Goal: Task Accomplishment & Management: Use online tool/utility

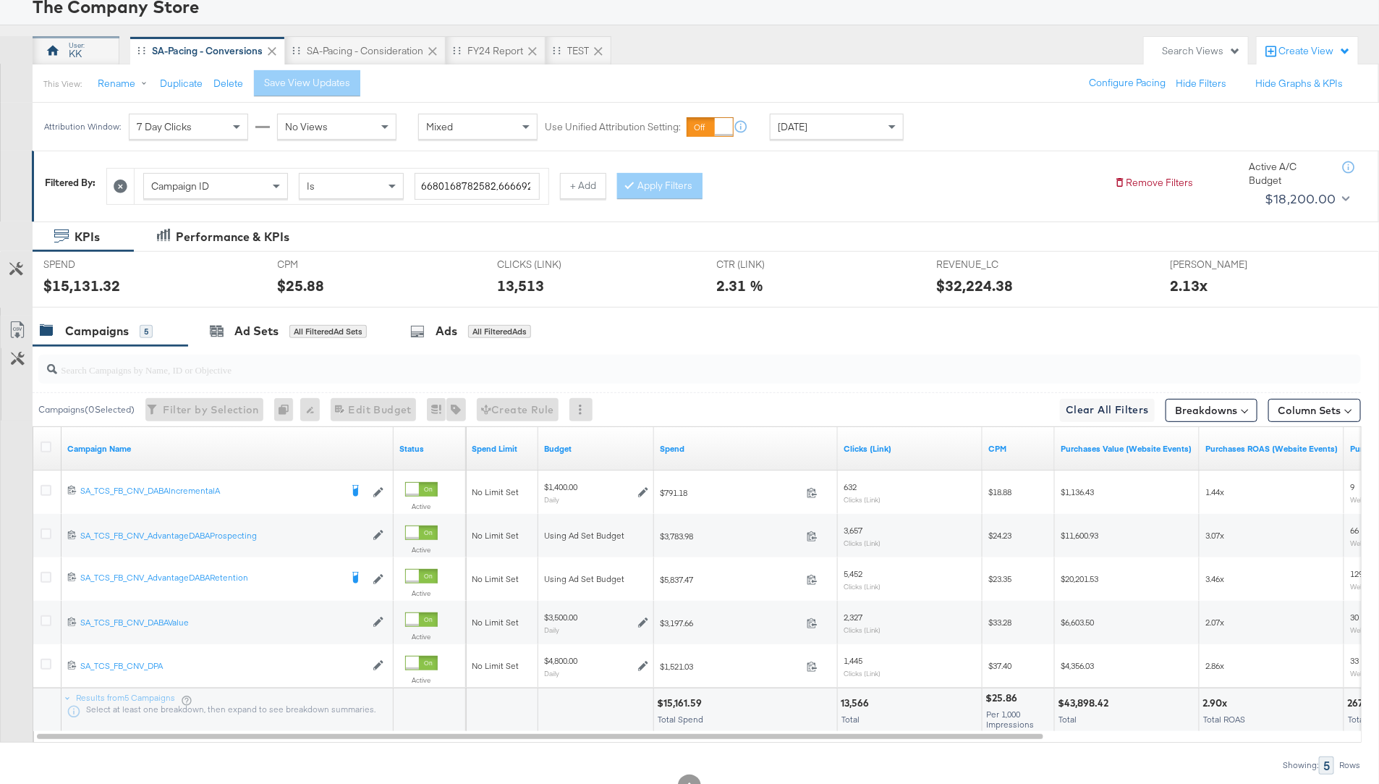
scroll to position [9, 0]
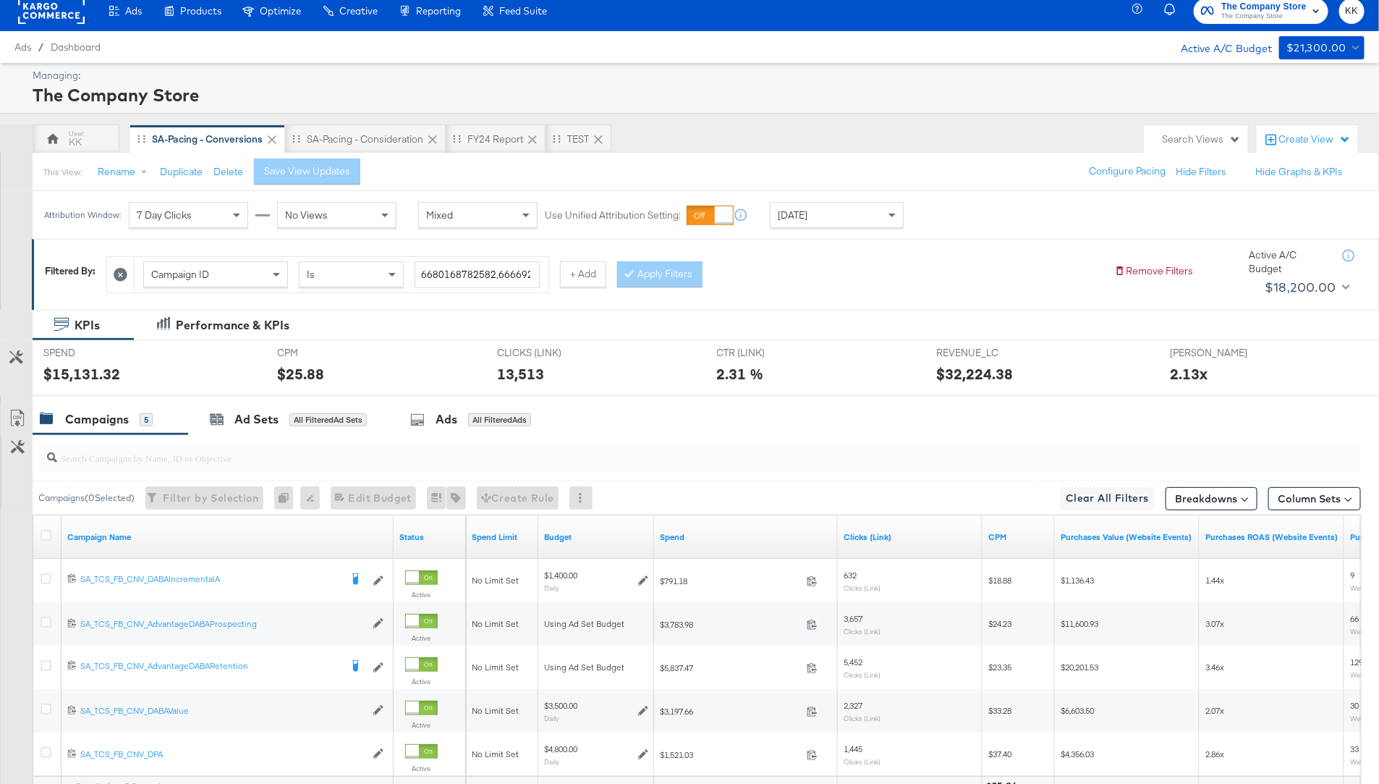
click at [42, 10] on rect at bounding box center [51, 11] width 67 height 26
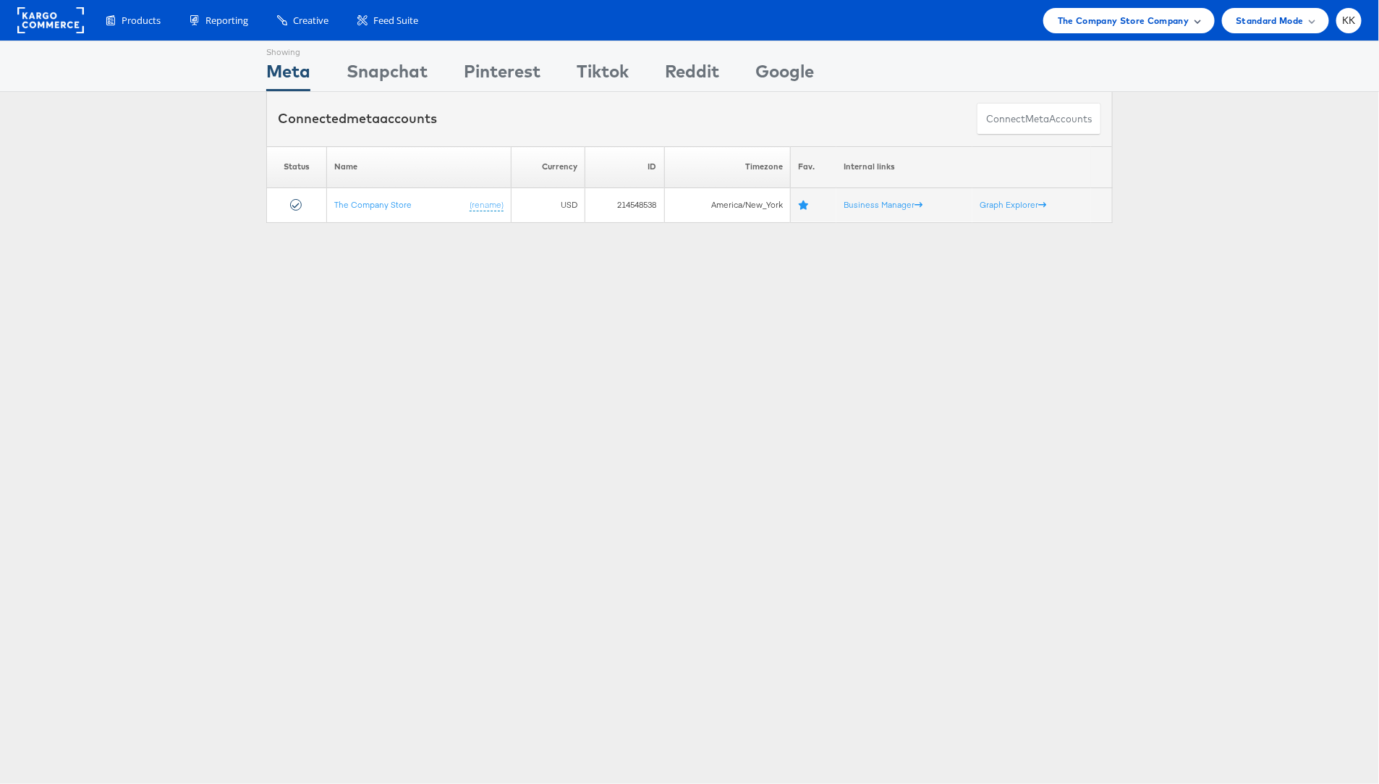
click at [1175, 14] on span "The Company Store Company" at bounding box center [1124, 20] width 132 height 15
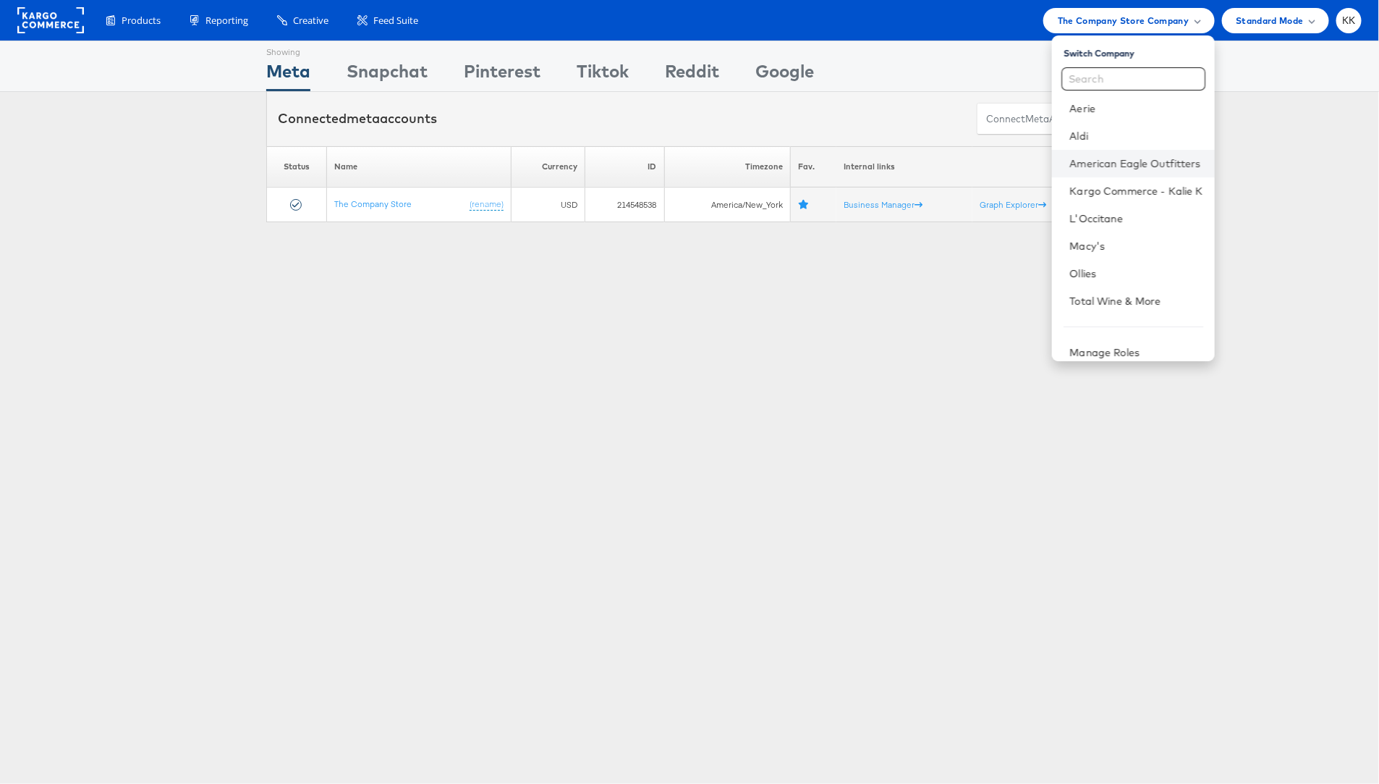
click at [1143, 153] on li "American Eagle Outfitters" at bounding box center [1133, 163] width 162 height 27
click at [1138, 161] on link "American Eagle Outfitters" at bounding box center [1136, 163] width 133 height 14
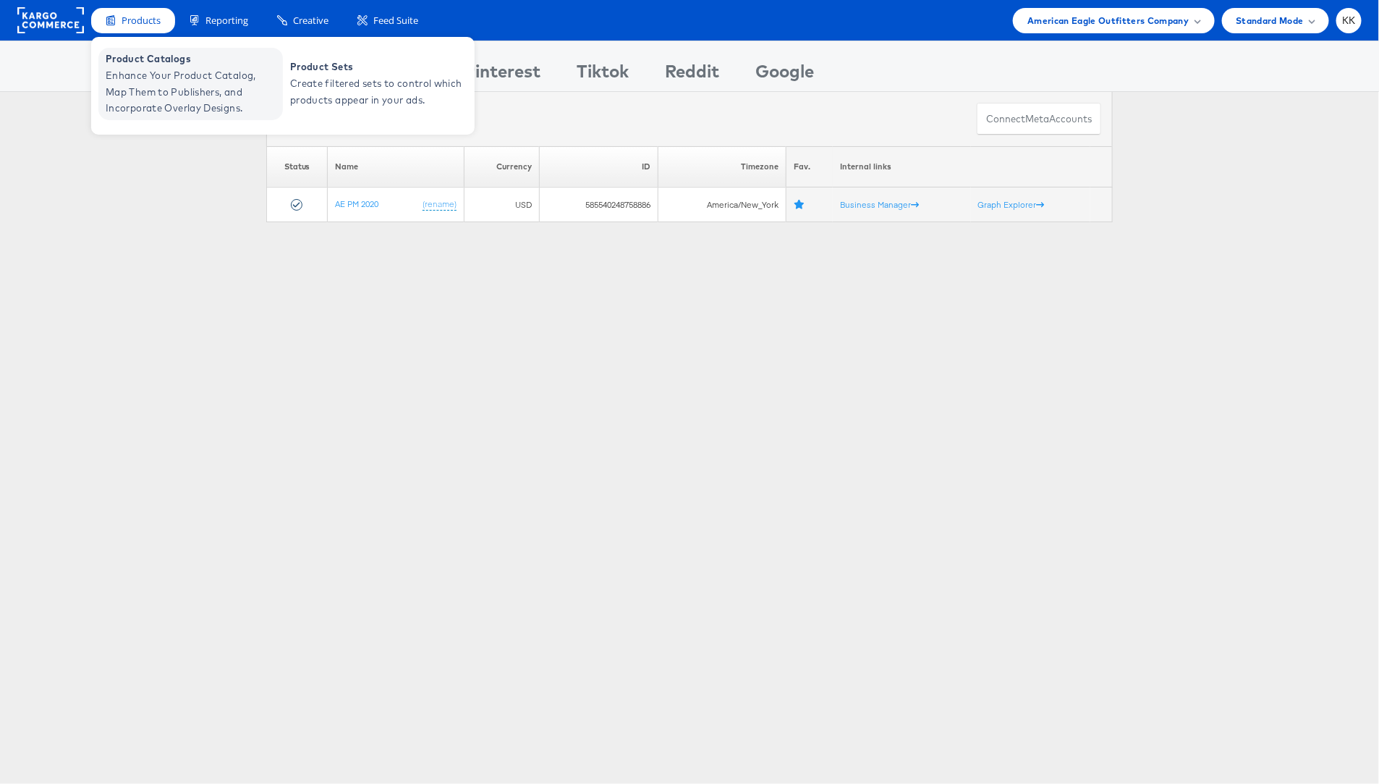
click at [146, 64] on span "Product Catalogs" at bounding box center [193, 59] width 174 height 17
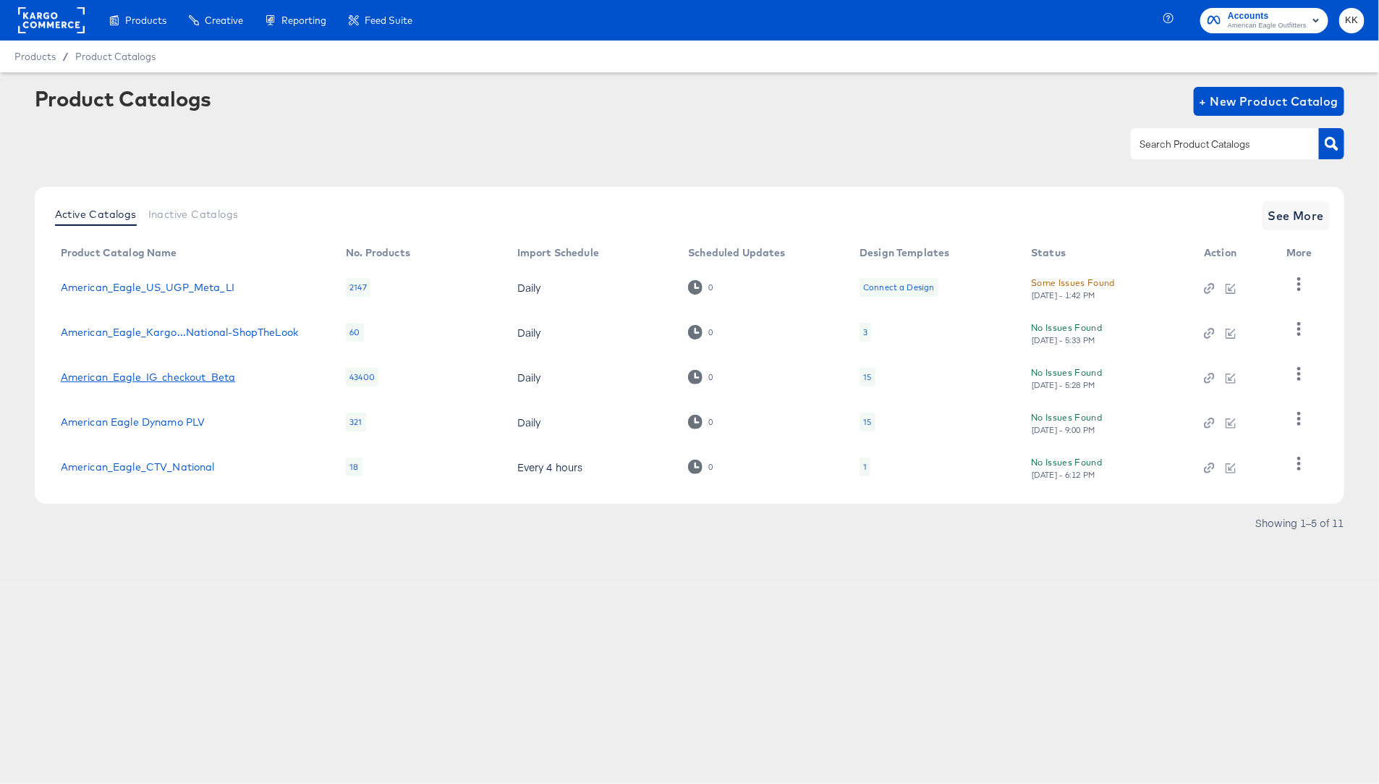
click at [117, 378] on link "American_Eagle_IG_checkout_Beta" at bounding box center [148, 377] width 175 height 12
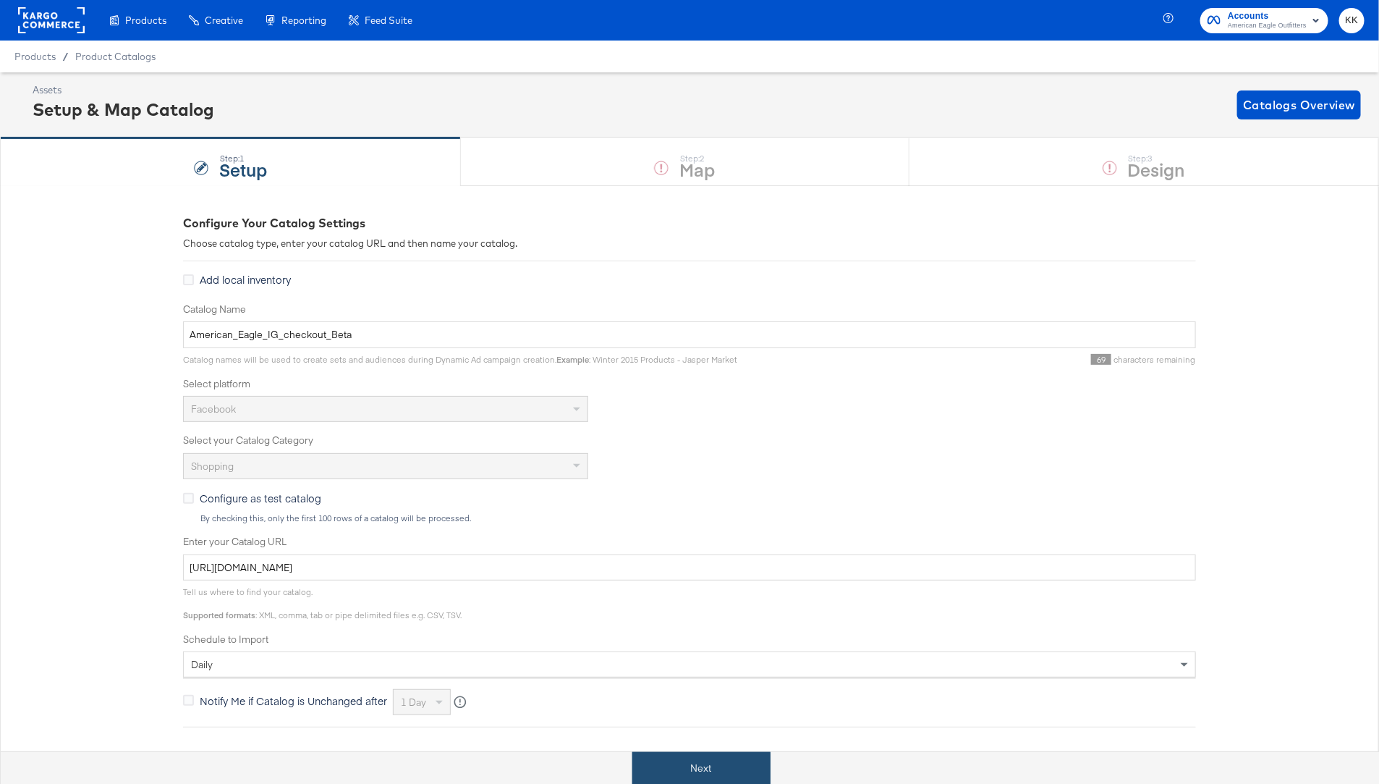
click at [691, 761] on button "Next" at bounding box center [701, 768] width 138 height 33
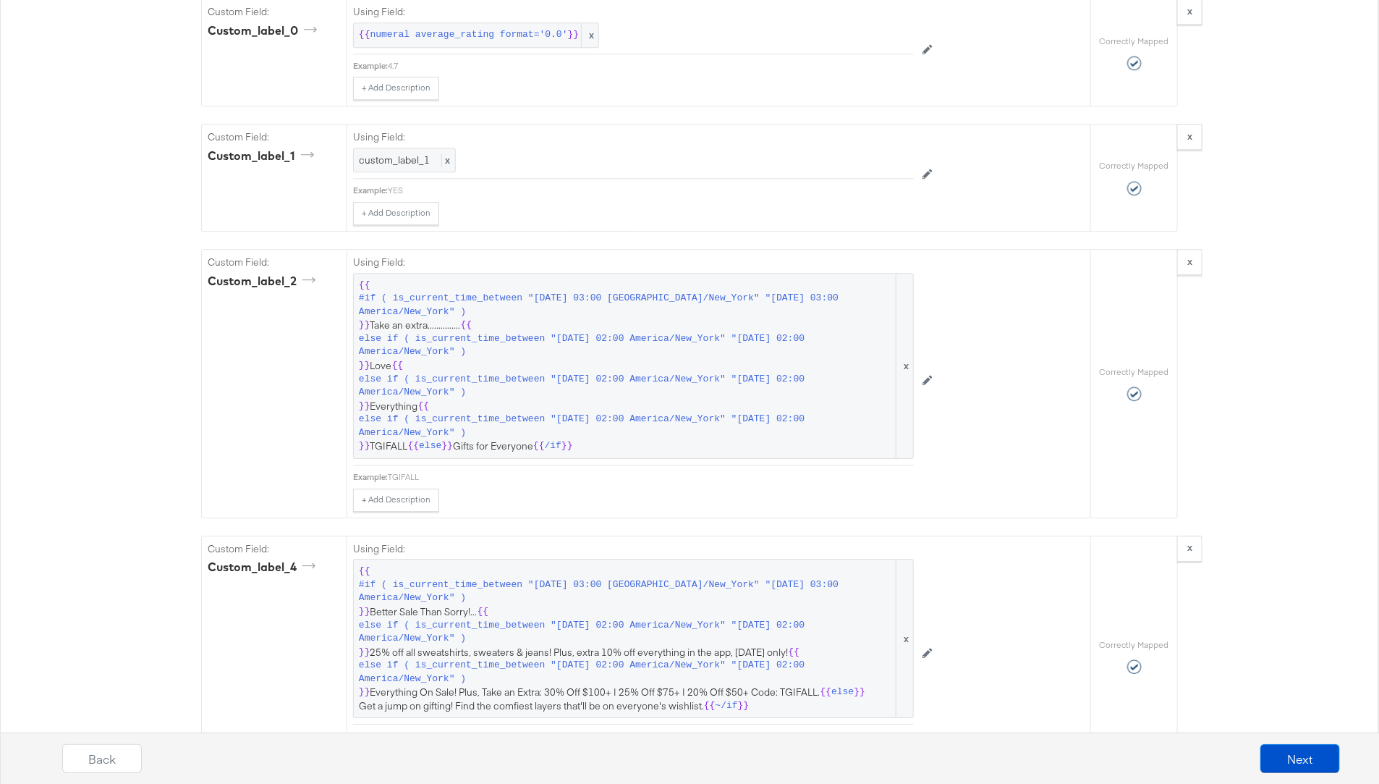
scroll to position [2065, 0]
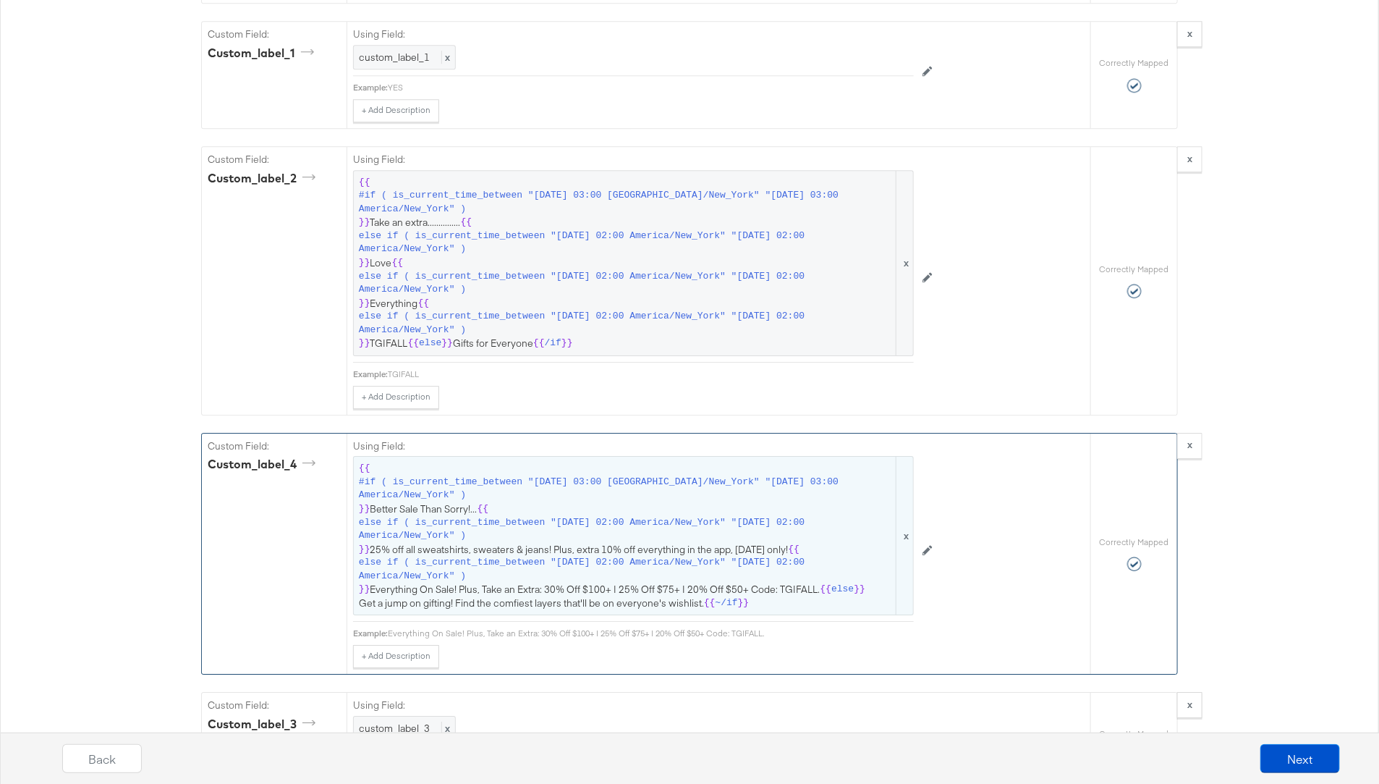
click at [609, 485] on span "#if ( is_current_time_between "[DATE] 03:00 [GEOGRAPHIC_DATA]/New_York" "[DATE]…" at bounding box center [626, 488] width 535 height 27
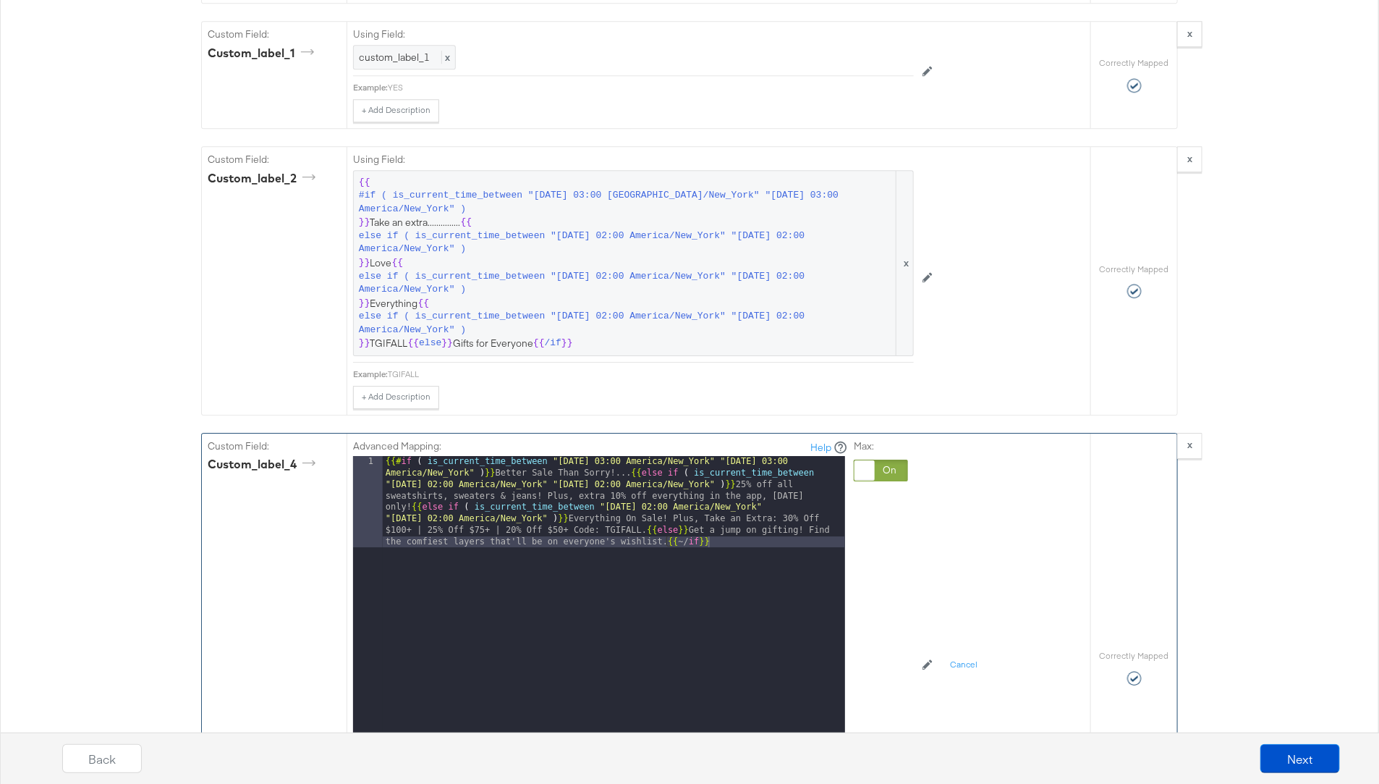
click at [648, 516] on div "{{# if ( is_current_time_between "[DATE] 03:00 America/New_York" "[DATE] 03:00 …" at bounding box center [614, 728] width 462 height 544
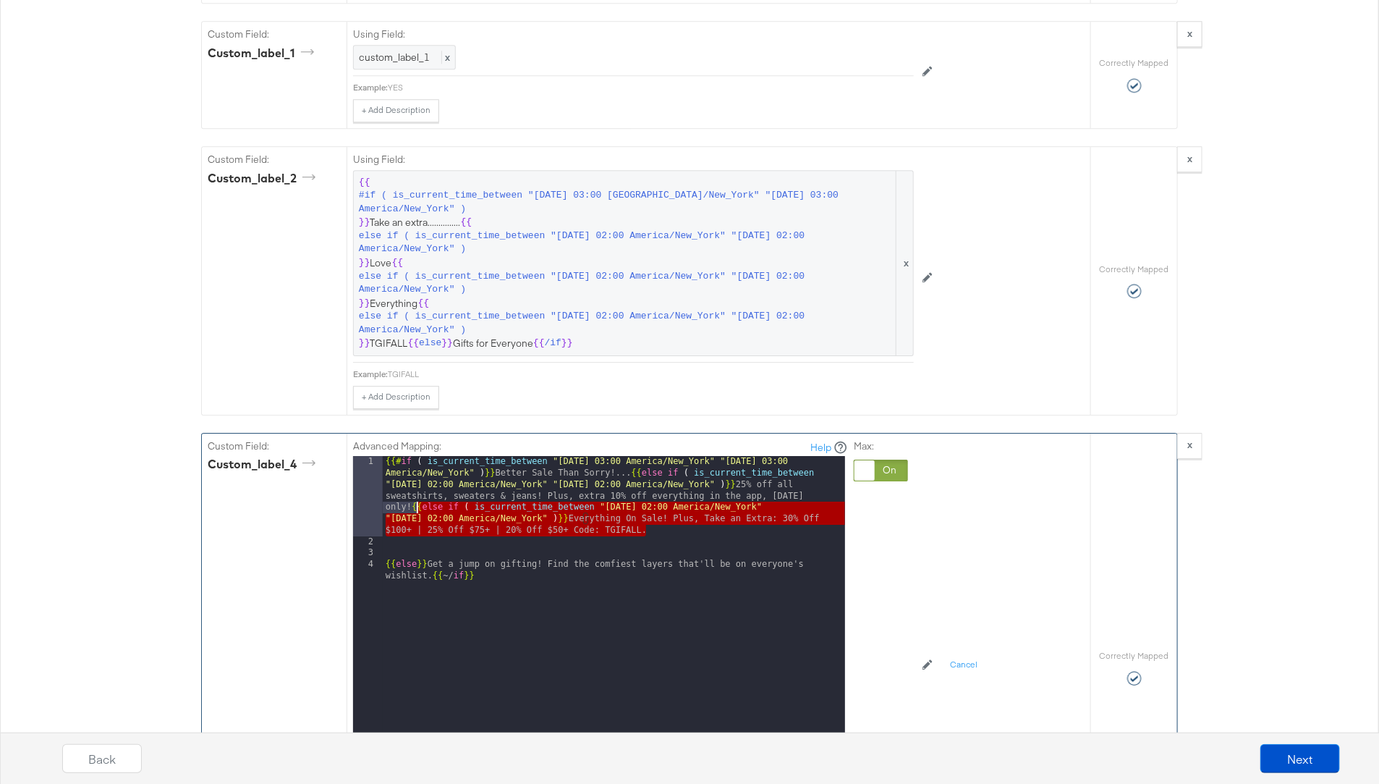
drag, startPoint x: 651, startPoint y: 512, endPoint x: 412, endPoint y: 491, distance: 239.1
click at [412, 491] on div "{{# if ( is_current_time_between "[DATE] 03:00 America/New_York" "[DATE] 03:00 …" at bounding box center [614, 688] width 462 height 465
click at [667, 508] on div "{{# if ( is_current_time_between "[DATE] 03:00 America/New_York" "[DATE] 03:00 …" at bounding box center [614, 688] width 462 height 465
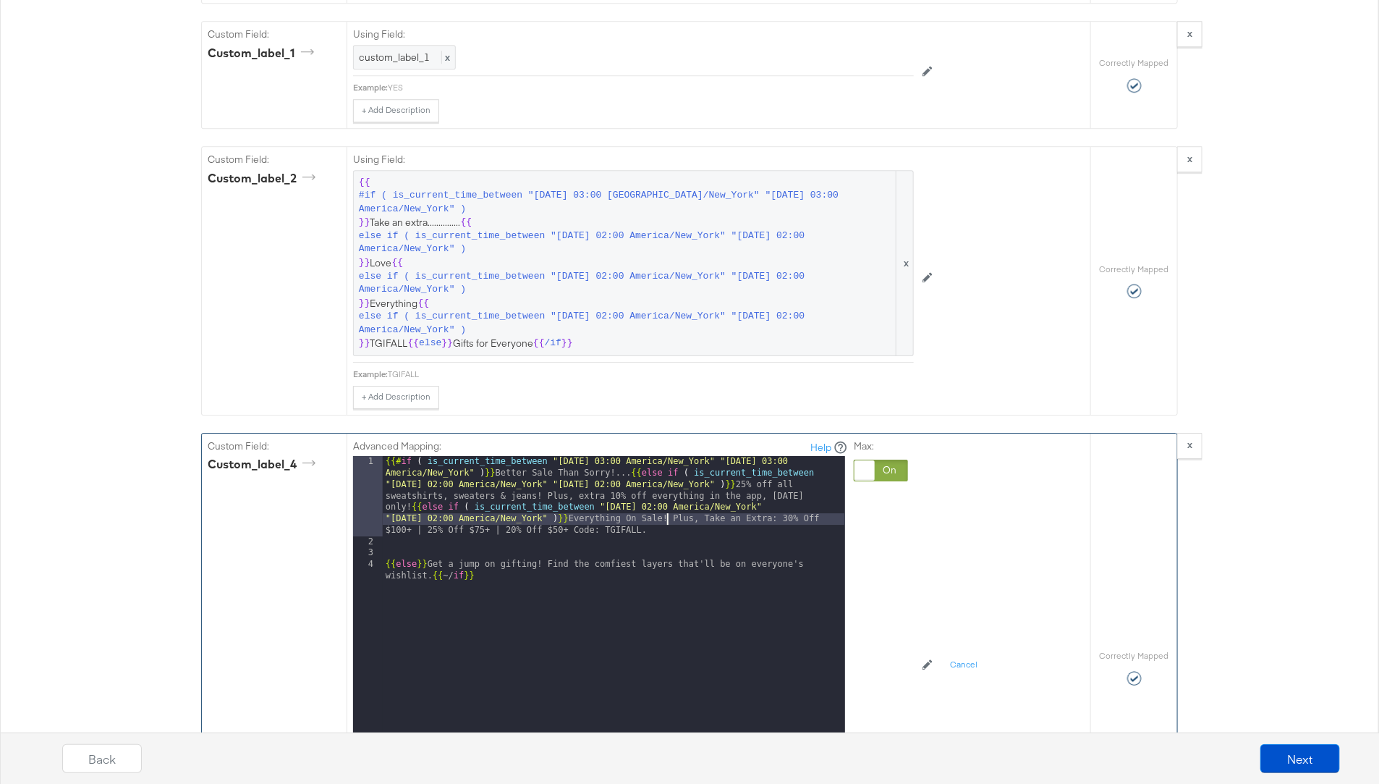
click at [653, 515] on div "{{# if ( is_current_time_between "[DATE] 03:00 America/New_York" "[DATE] 03:00 …" at bounding box center [614, 688] width 462 height 465
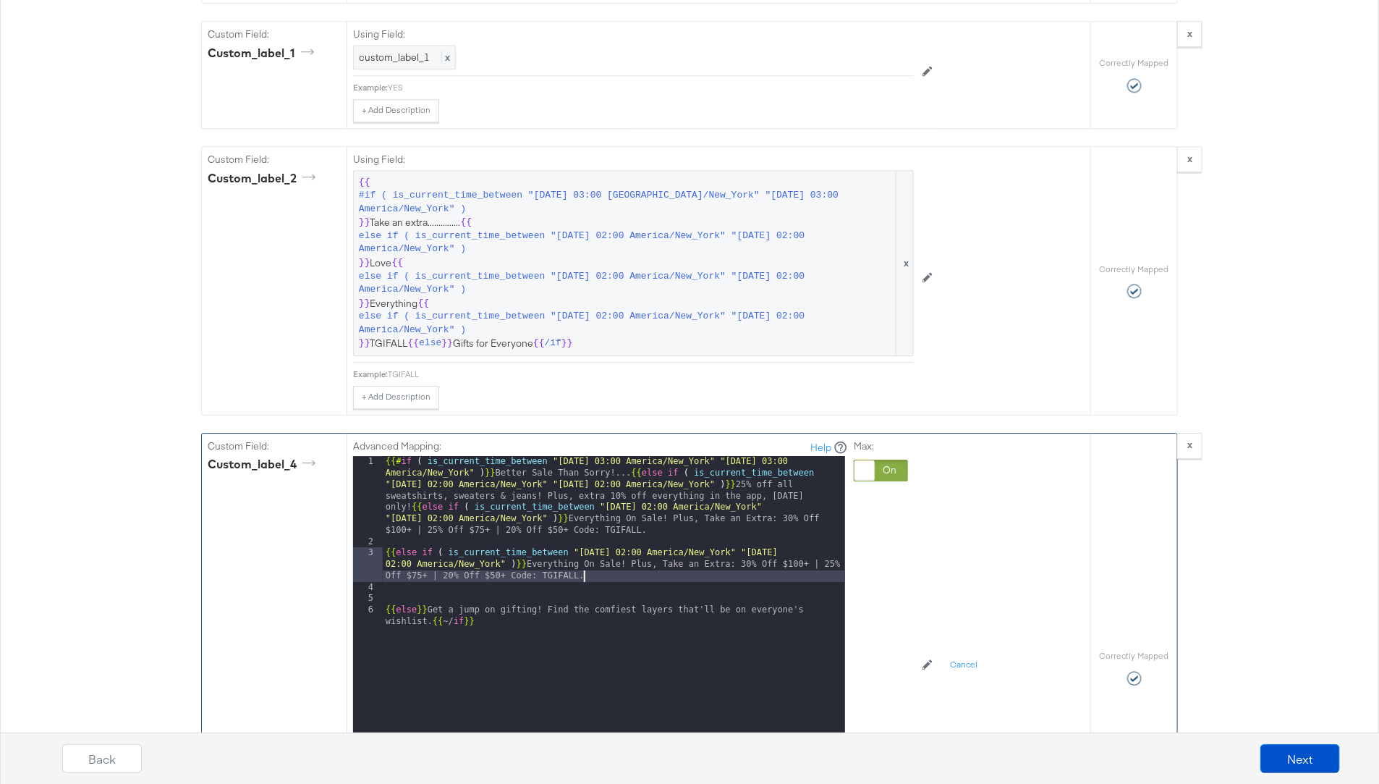
click at [630, 538] on div "{{# if ( is_current_time_between "[DATE] 03:00 America/New_York" "[DATE] 03:00 …" at bounding box center [614, 688] width 462 height 465
drag, startPoint x: 596, startPoint y: 560, endPoint x: 558, endPoint y: 546, distance: 40.1
click at [558, 546] on div "{{# if ( is_current_time_between "[DATE] 03:00 America/New_York" "[DATE] 03:00 …" at bounding box center [614, 688] width 462 height 465
paste textarea
click at [819, 533] on div "{{# if ( is_current_time_between "[DATE] 03:00 America/New_York" "[DATE] 03:00 …" at bounding box center [614, 688] width 462 height 465
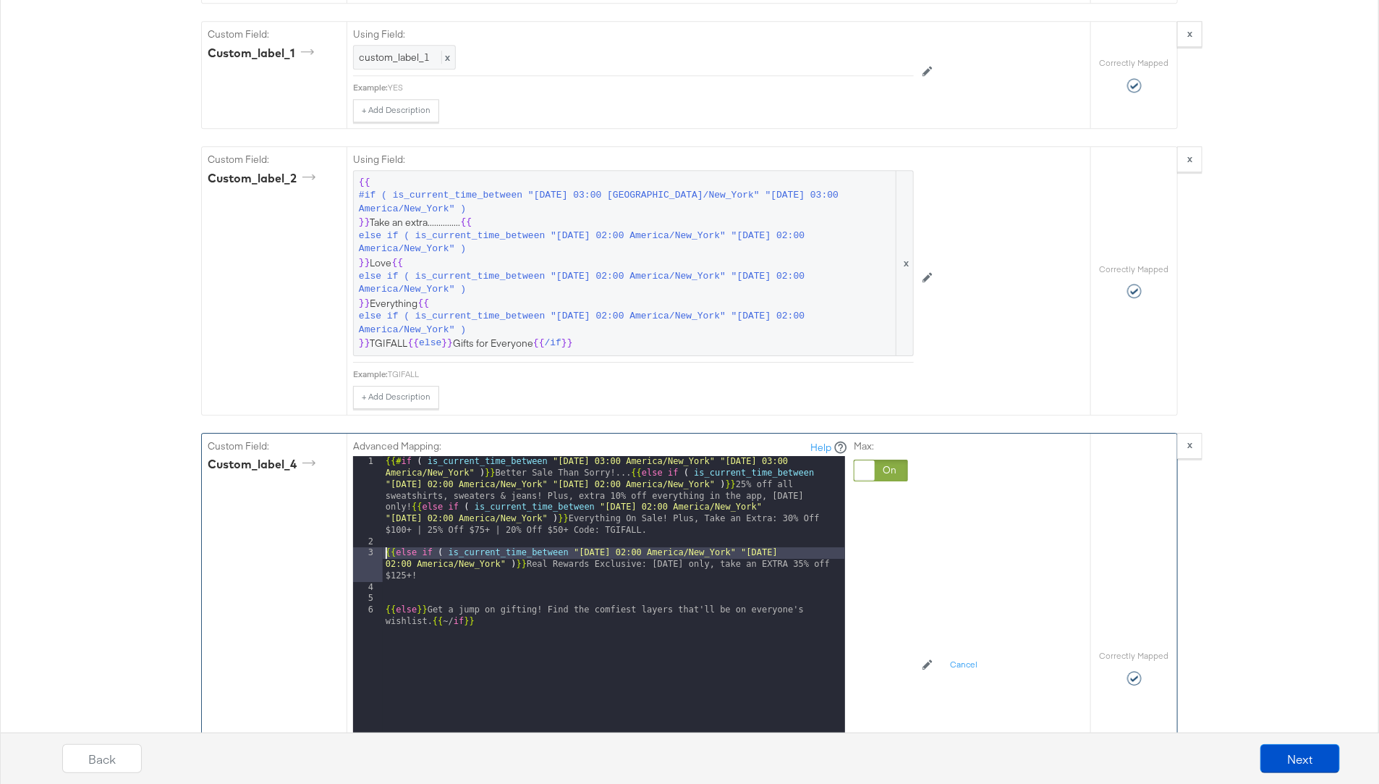
click at [386, 539] on div "{{# if ( is_current_time_between "[DATE] 03:00 America/New_York" "[DATE] 03:00 …" at bounding box center [614, 688] width 462 height 465
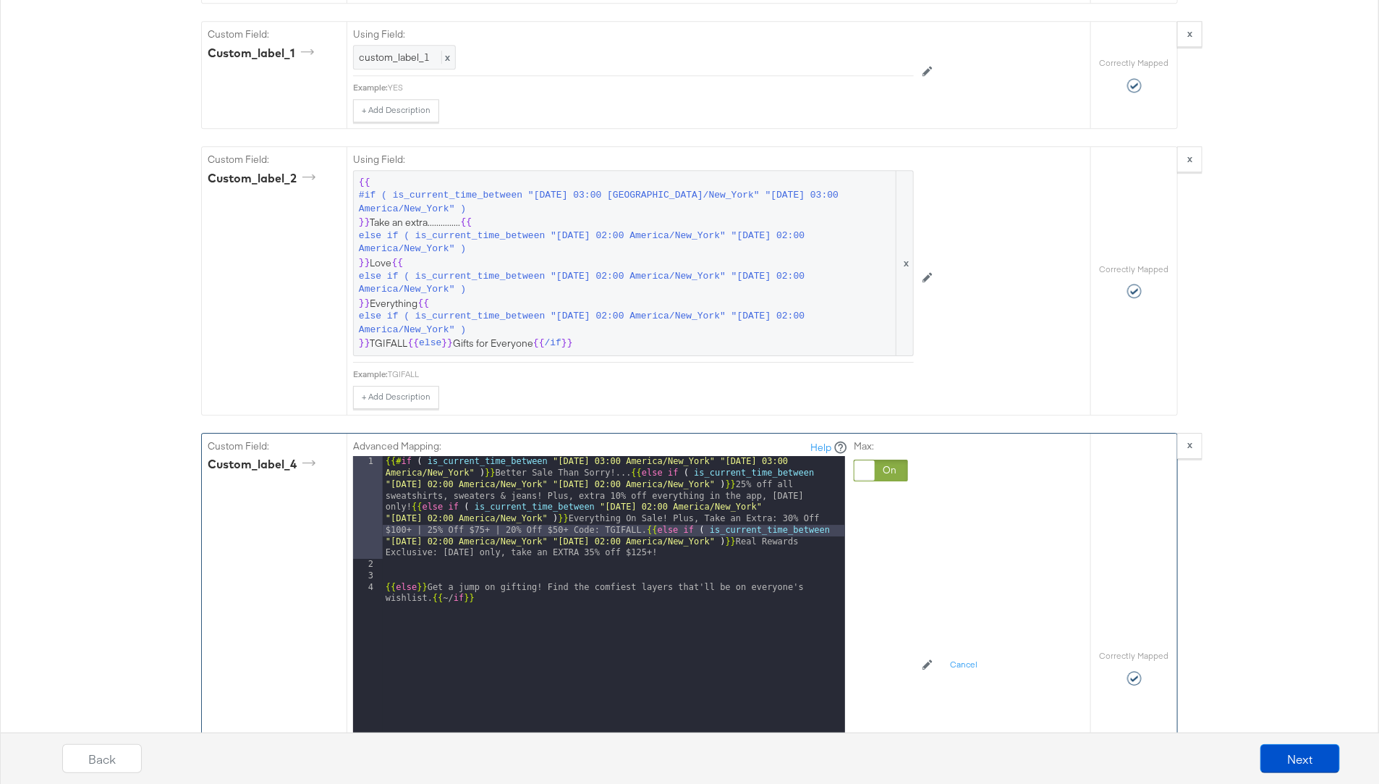
click at [388, 570] on div "{{# if ( is_current_time_between "[DATE] 03:00 America/New_York" "[DATE] 03:00 …" at bounding box center [614, 699] width 462 height 487
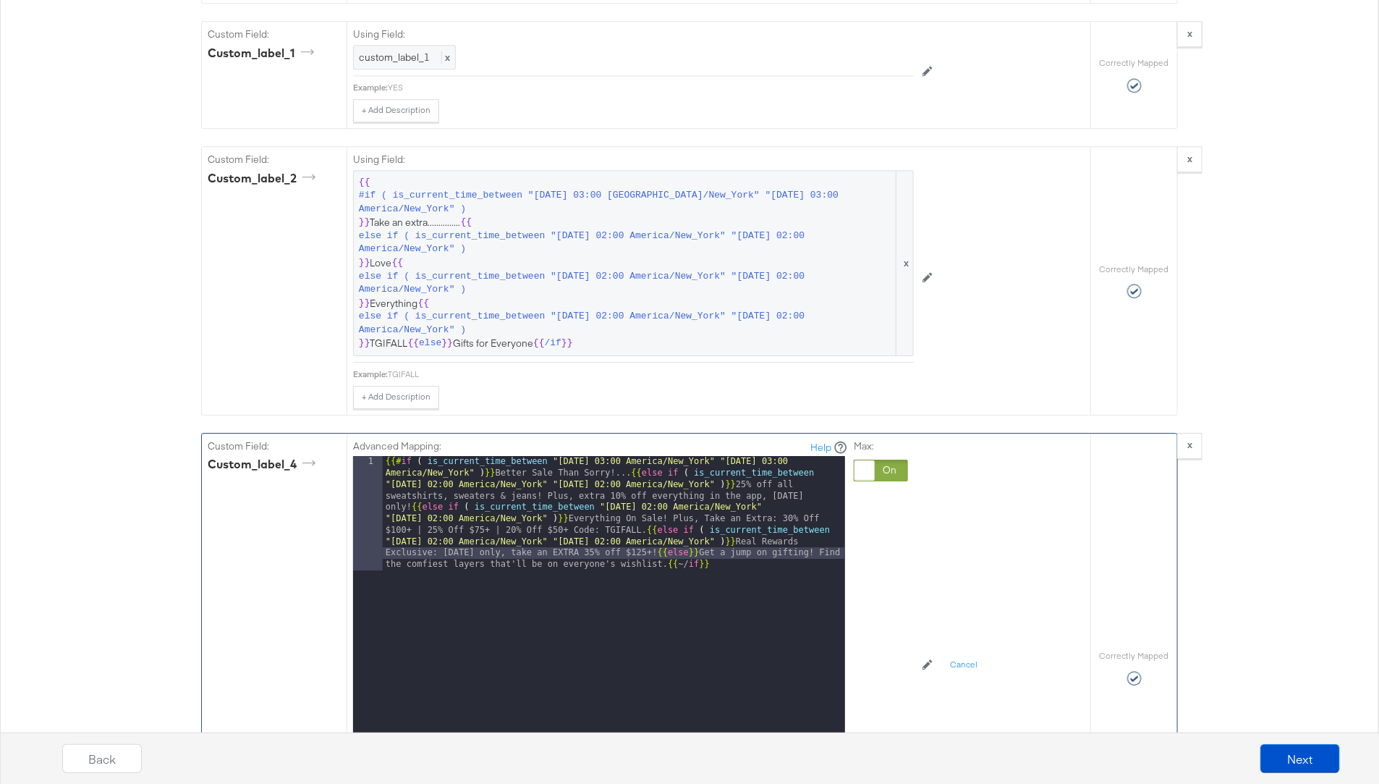
scroll to position [2191, 0]
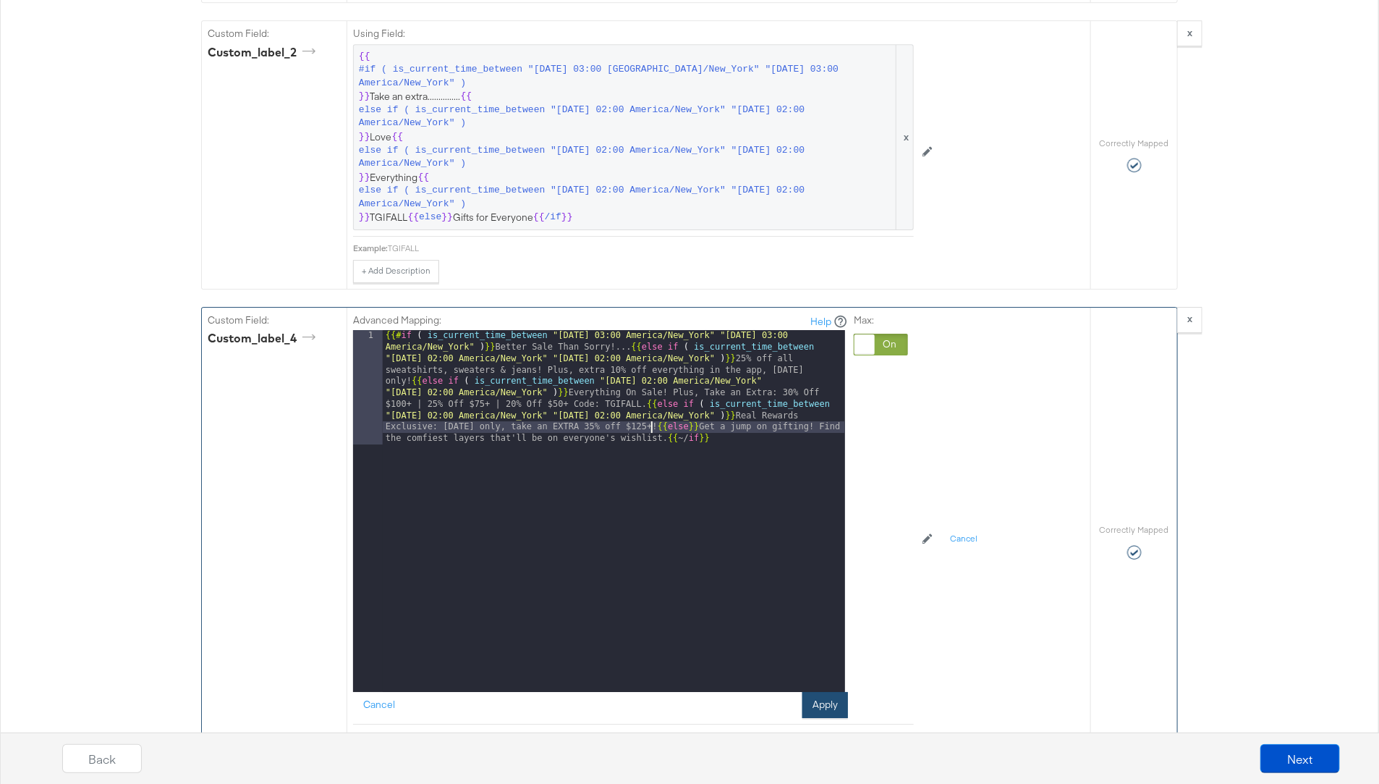
click at [832, 695] on button "Apply" at bounding box center [826, 705] width 46 height 26
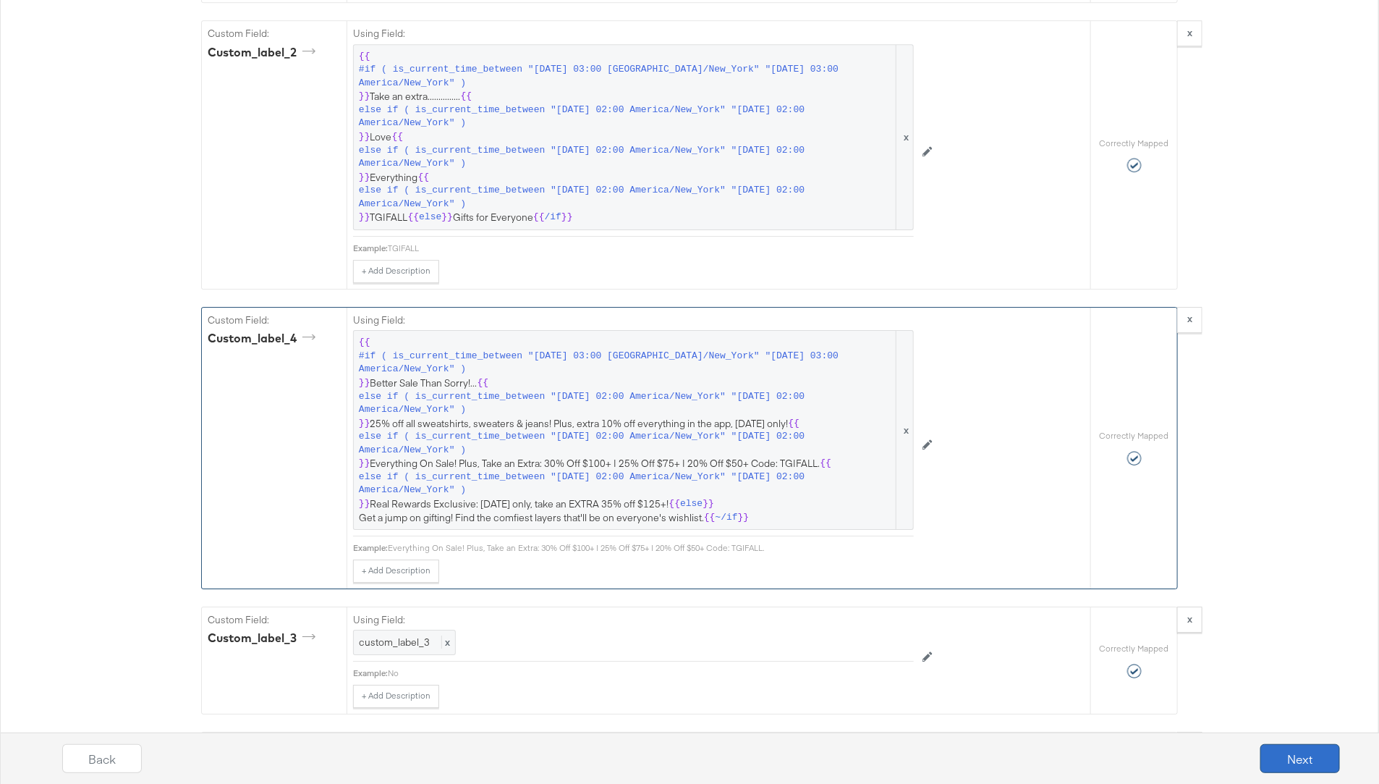
click at [1292, 769] on button "Next" at bounding box center [1301, 758] width 80 height 29
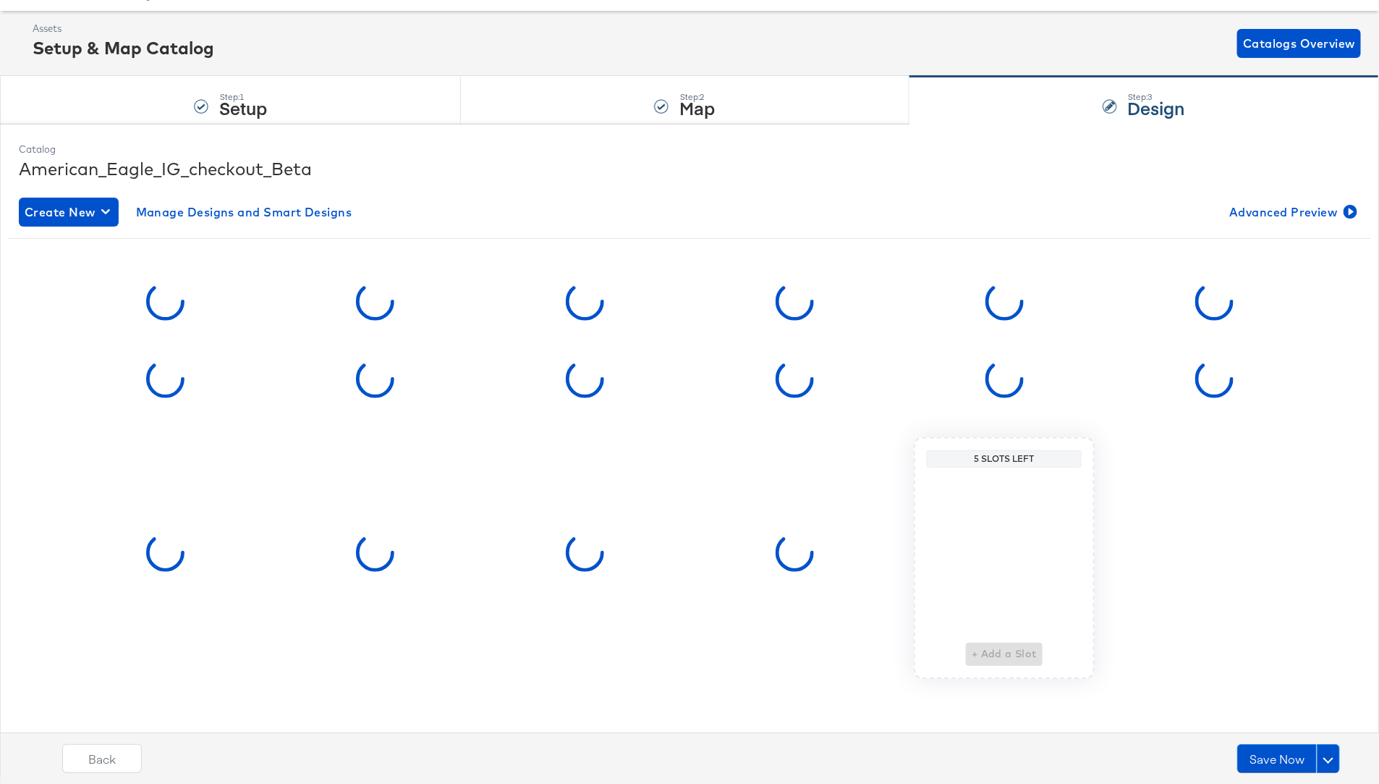
scroll to position [0, 0]
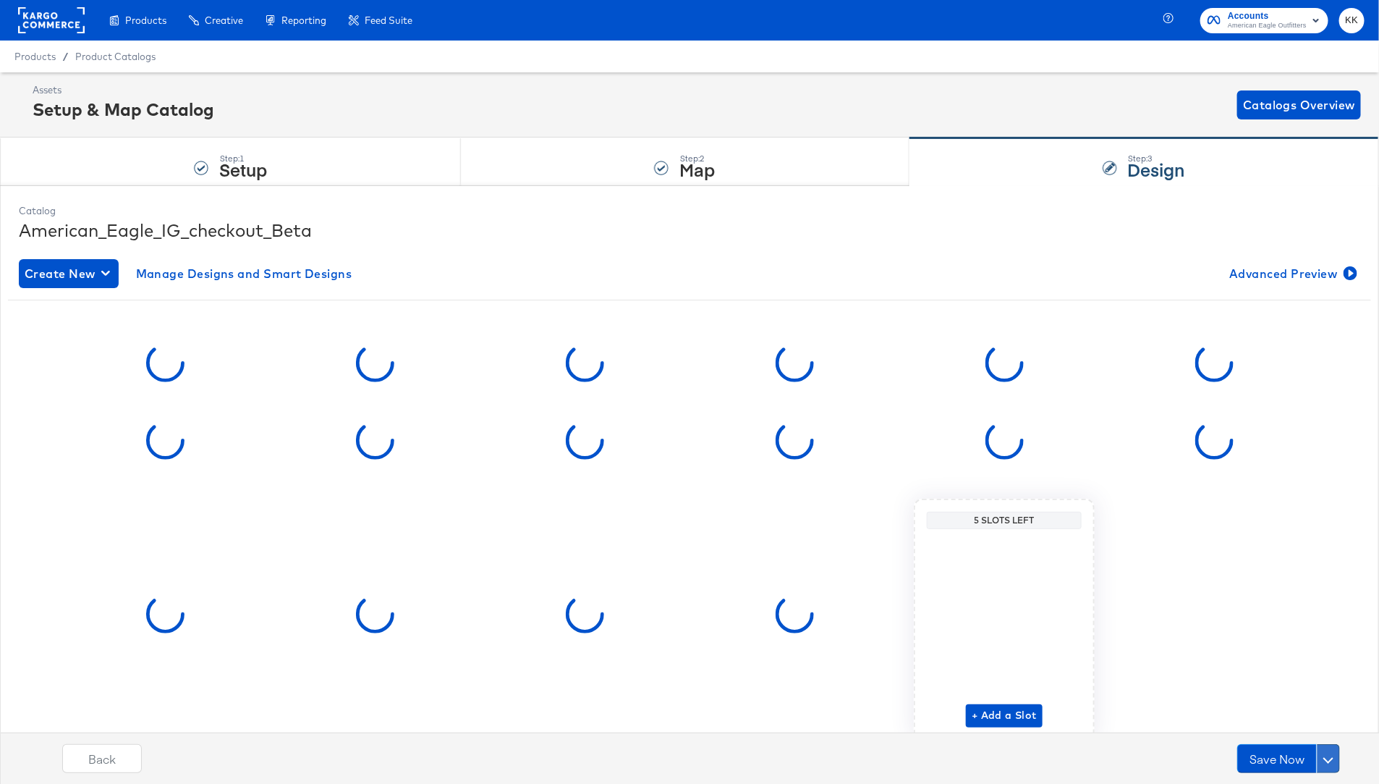
click at [1325, 761] on button at bounding box center [1328, 758] width 23 height 29
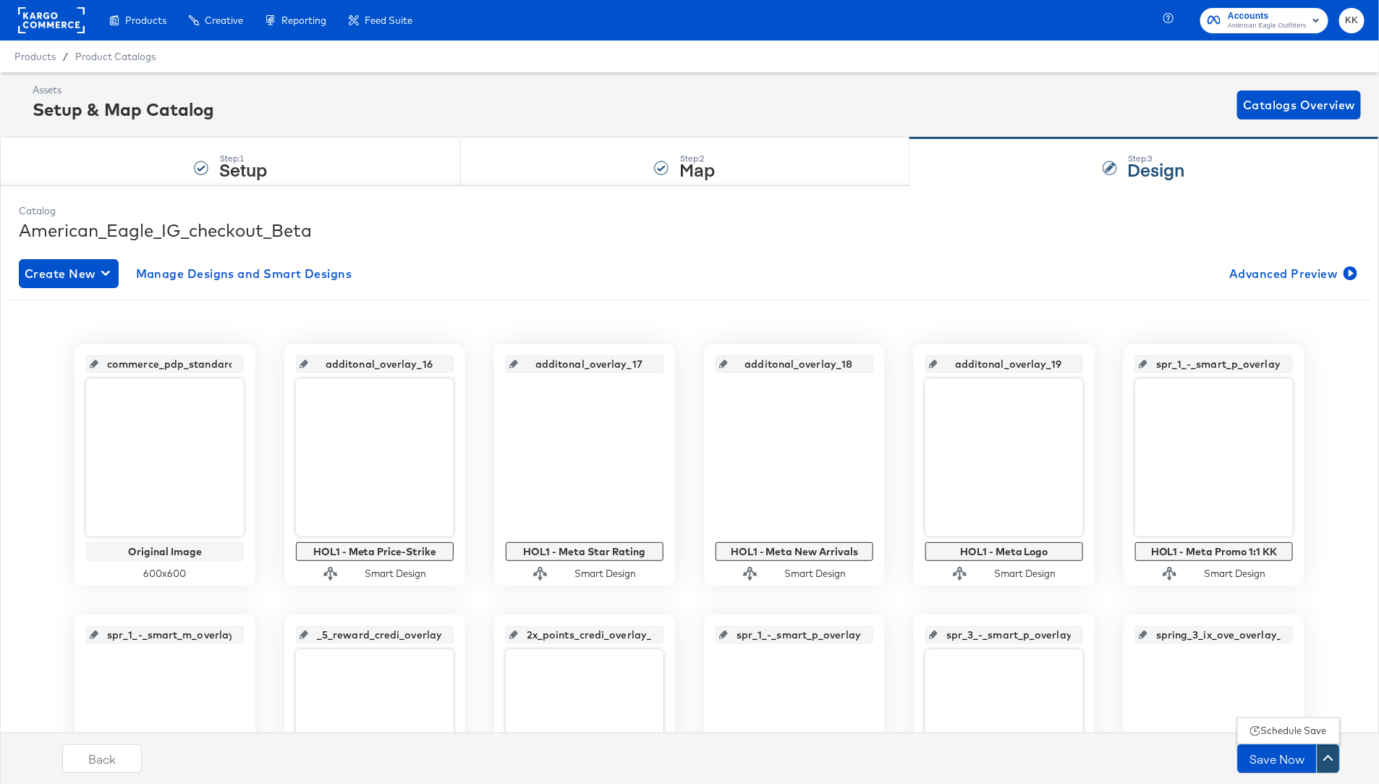
click at [1282, 733] on div "Schedule Save" at bounding box center [1294, 731] width 66 height 14
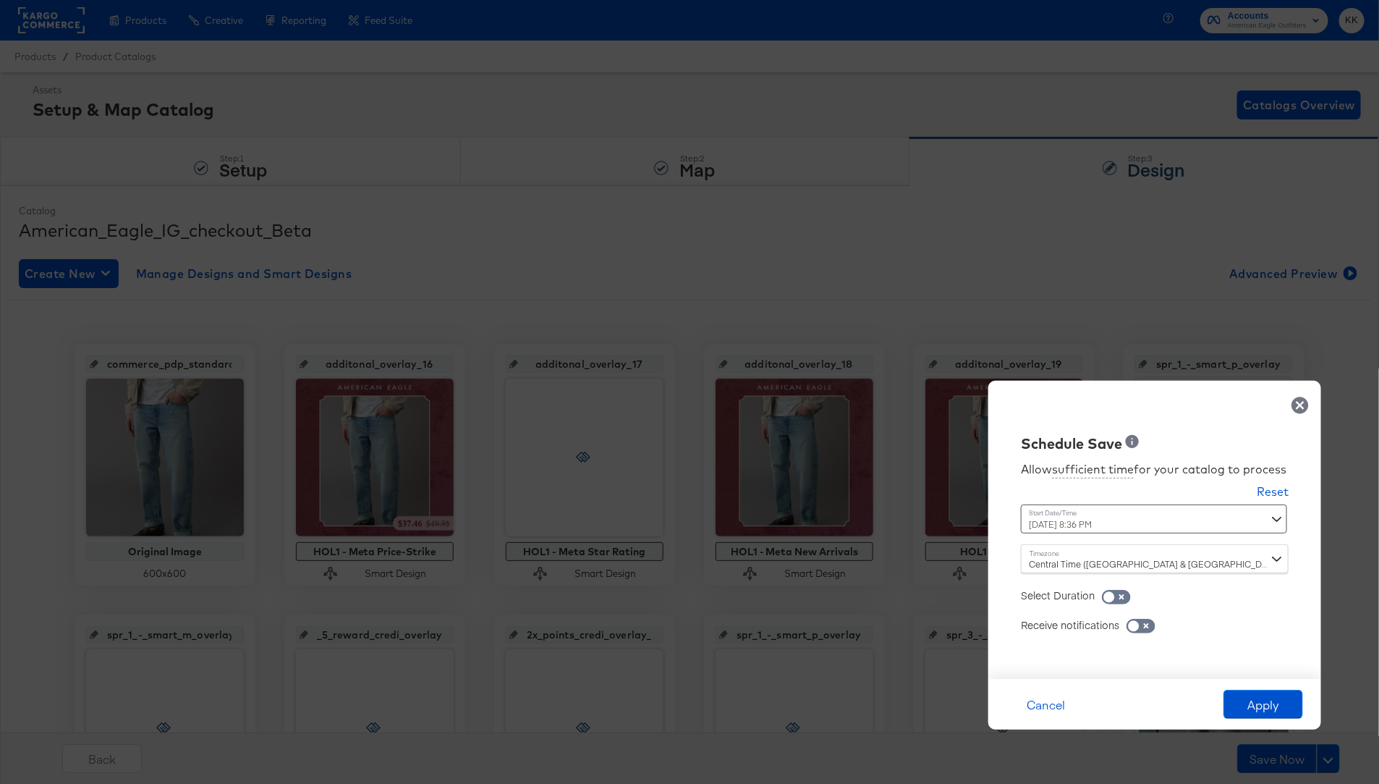
click at [1072, 526] on div "[DATE] 8:36 PM ‹ [DATE] › Su Mo Tu We Th Fr Sa 31 1 2 3 4 5 6 7 8 9 10 11 12 13…" at bounding box center [1119, 518] width 196 height 29
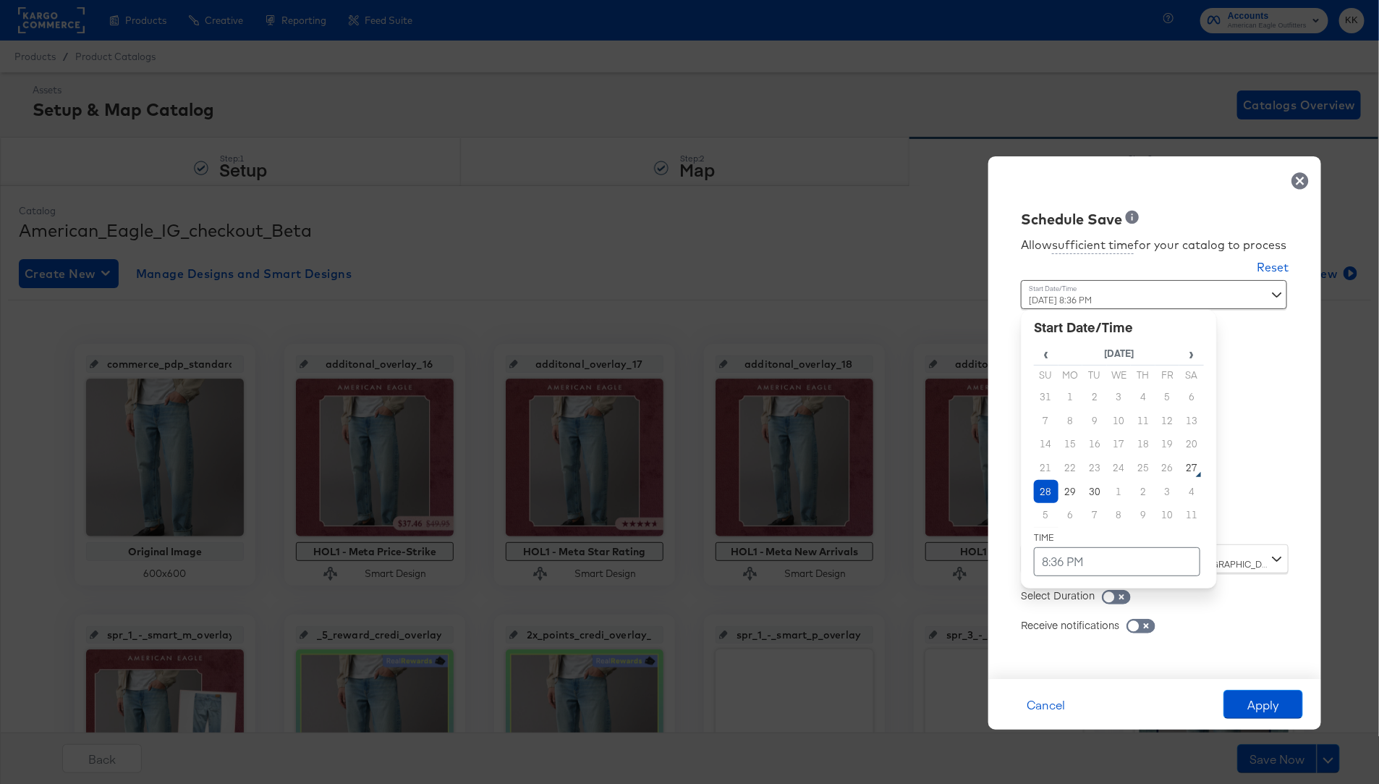
click at [1046, 489] on td "28" at bounding box center [1046, 492] width 25 height 24
click at [1055, 549] on td "8:36 PM" at bounding box center [1117, 561] width 166 height 29
click at [1096, 457] on span "▼" at bounding box center [1089, 453] width 29 height 29
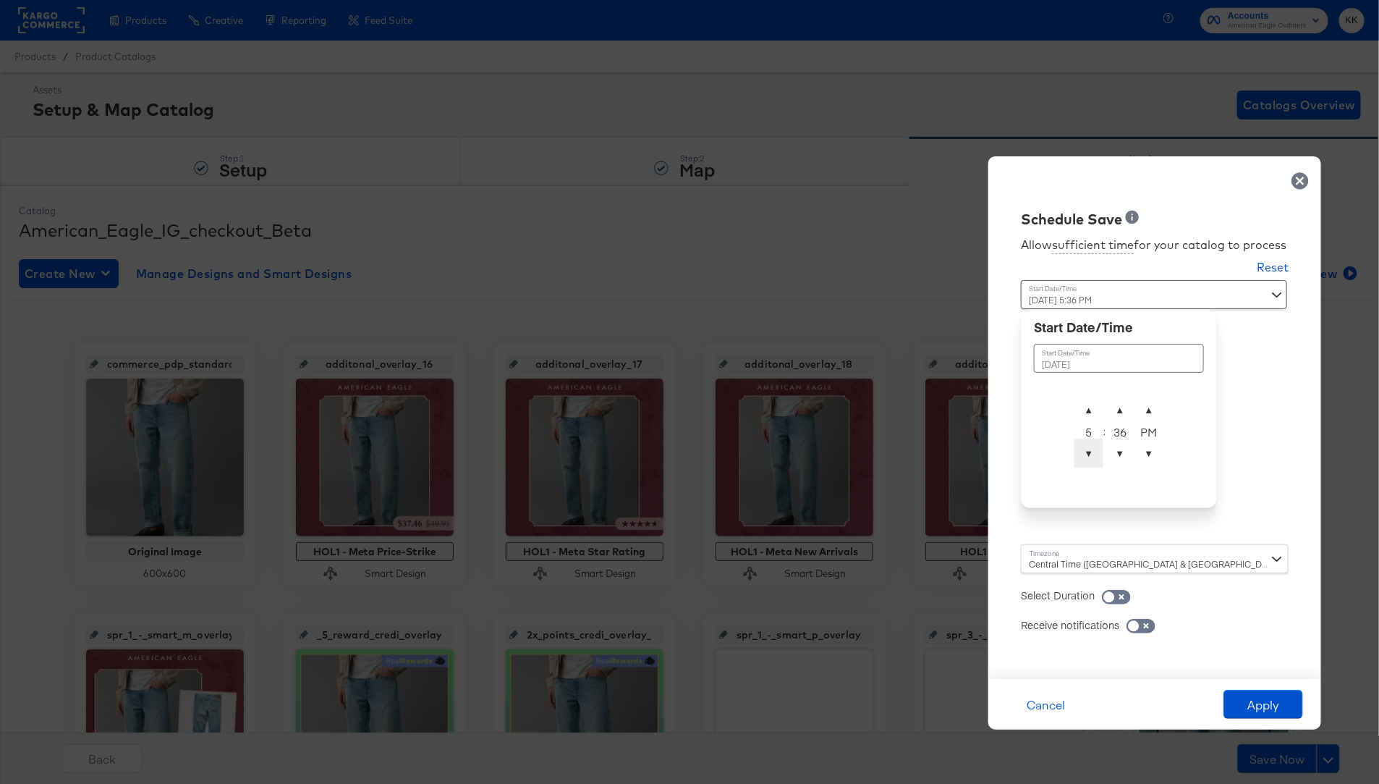
click at [1096, 457] on span "▼" at bounding box center [1089, 453] width 29 height 29
click at [1117, 392] on table "[DATE] ▲ 2 ▼ : ▲ 36 ▼ ▲ PM ▼" at bounding box center [1119, 403] width 170 height 135
click at [1119, 406] on span "▲" at bounding box center [1120, 409] width 29 height 29
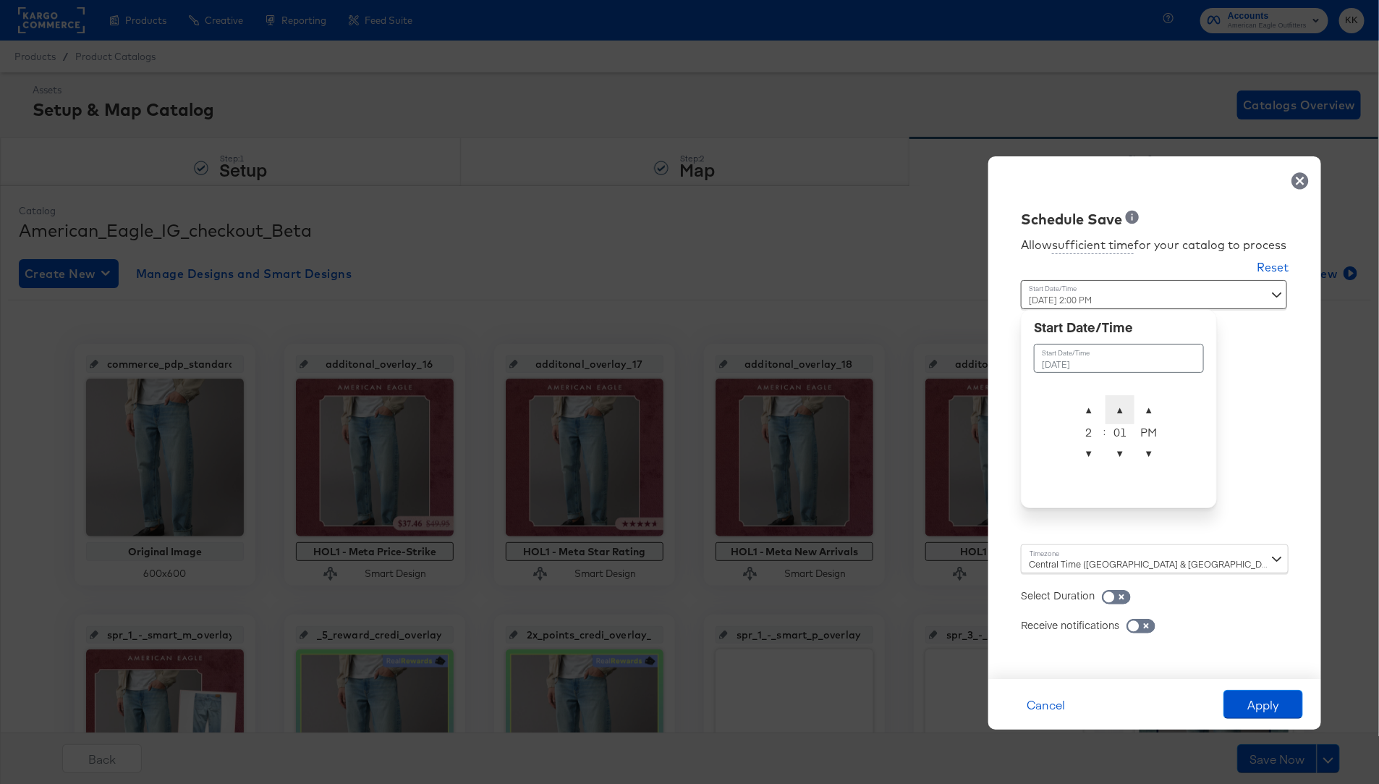
click at [1119, 406] on span "▲" at bounding box center [1120, 409] width 29 height 29
click at [1118, 444] on span "▼" at bounding box center [1120, 453] width 29 height 29
type input "[DATE] 2:00 AM"
click at [1136, 412] on span "▲" at bounding box center [1149, 409] width 29 height 29
click at [1036, 564] on div "Central Time ([GEOGRAPHIC_DATA] & [GEOGRAPHIC_DATA]) ([GEOGRAPHIC_DATA]/[GEOGRA…" at bounding box center [1155, 558] width 268 height 29
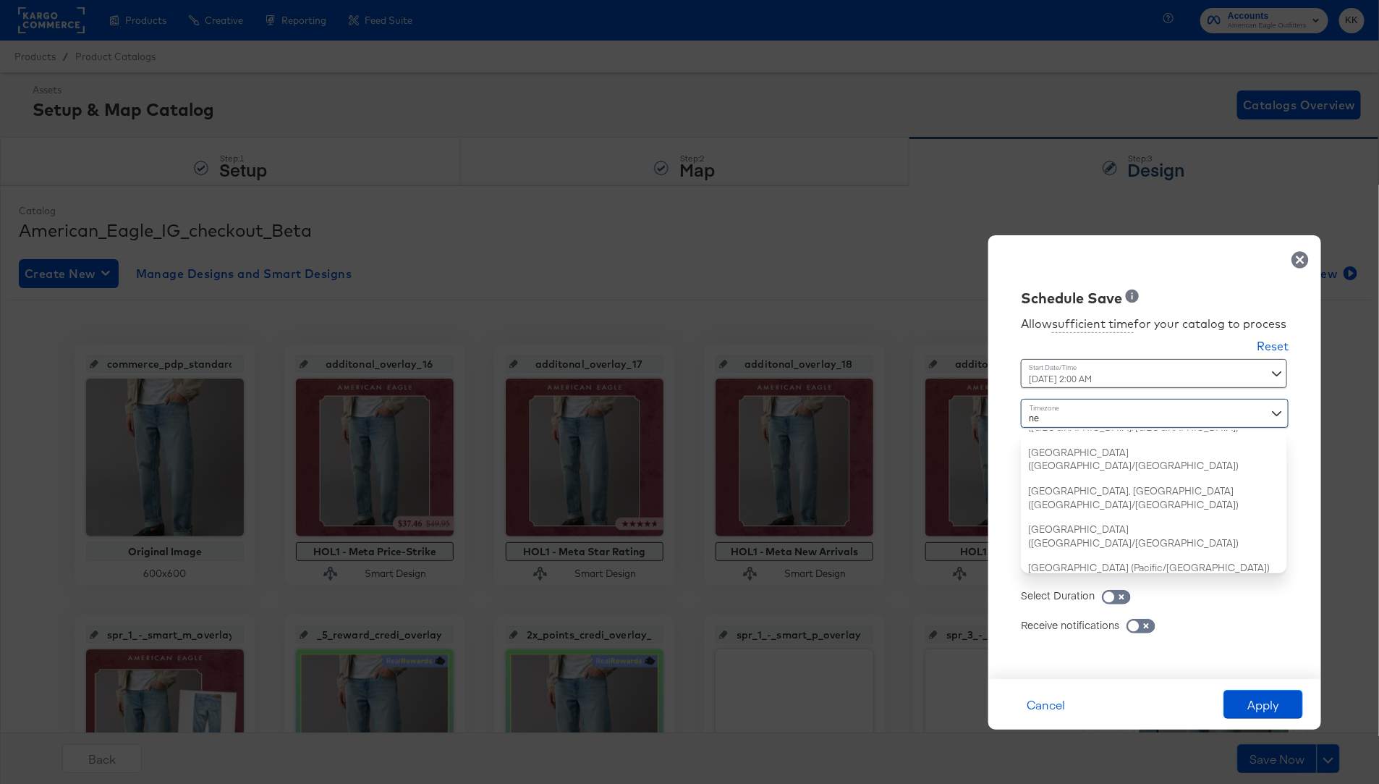
type input "new"
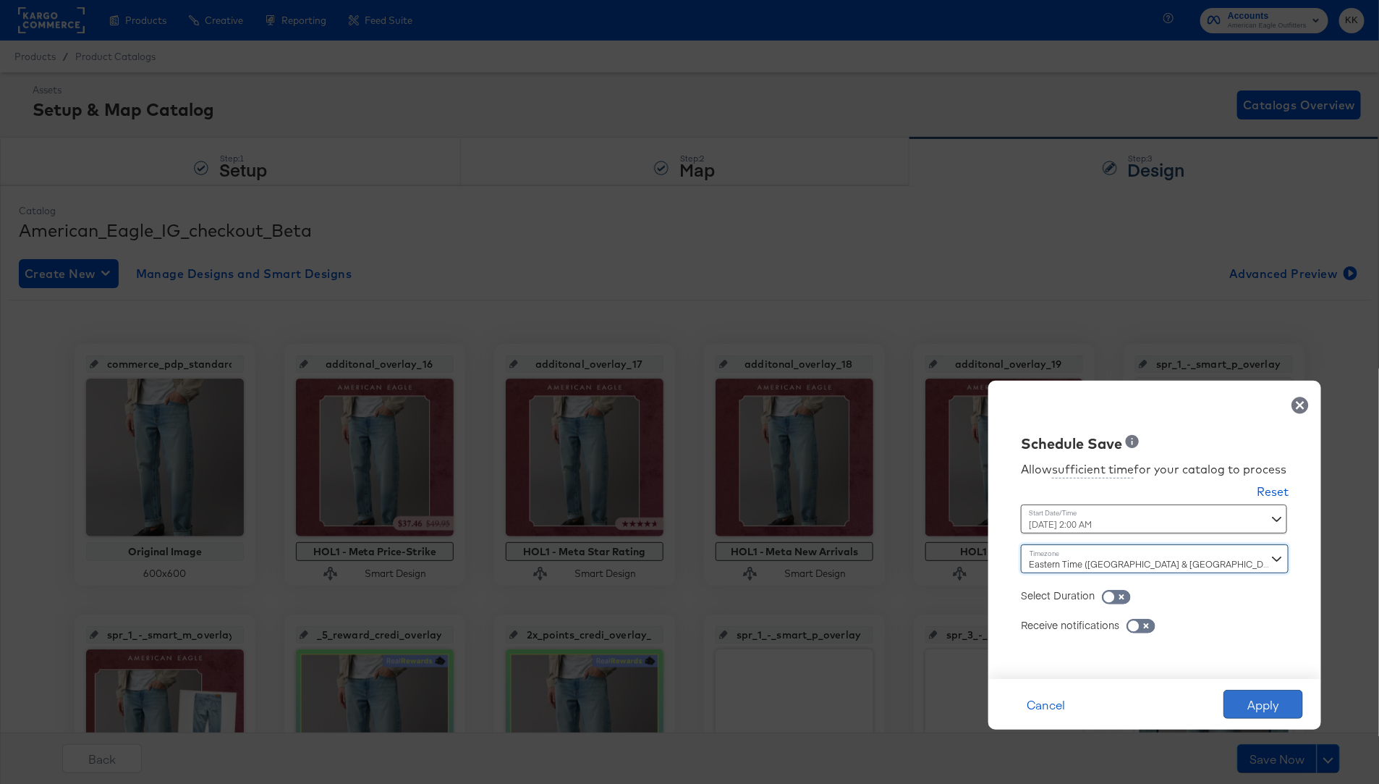
click at [1277, 695] on button "Apply" at bounding box center [1264, 704] width 80 height 29
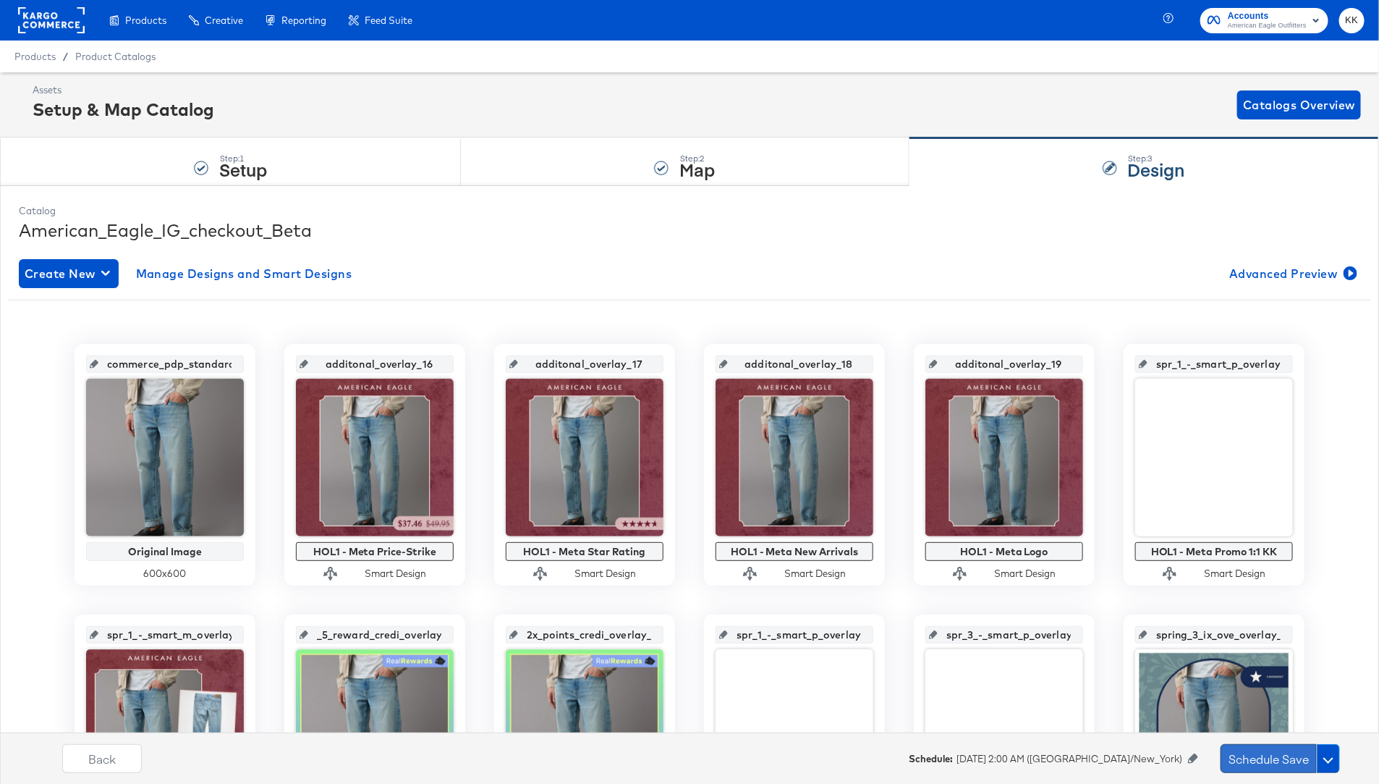
click at [1277, 755] on button "Schedule Save" at bounding box center [1269, 758] width 96 height 29
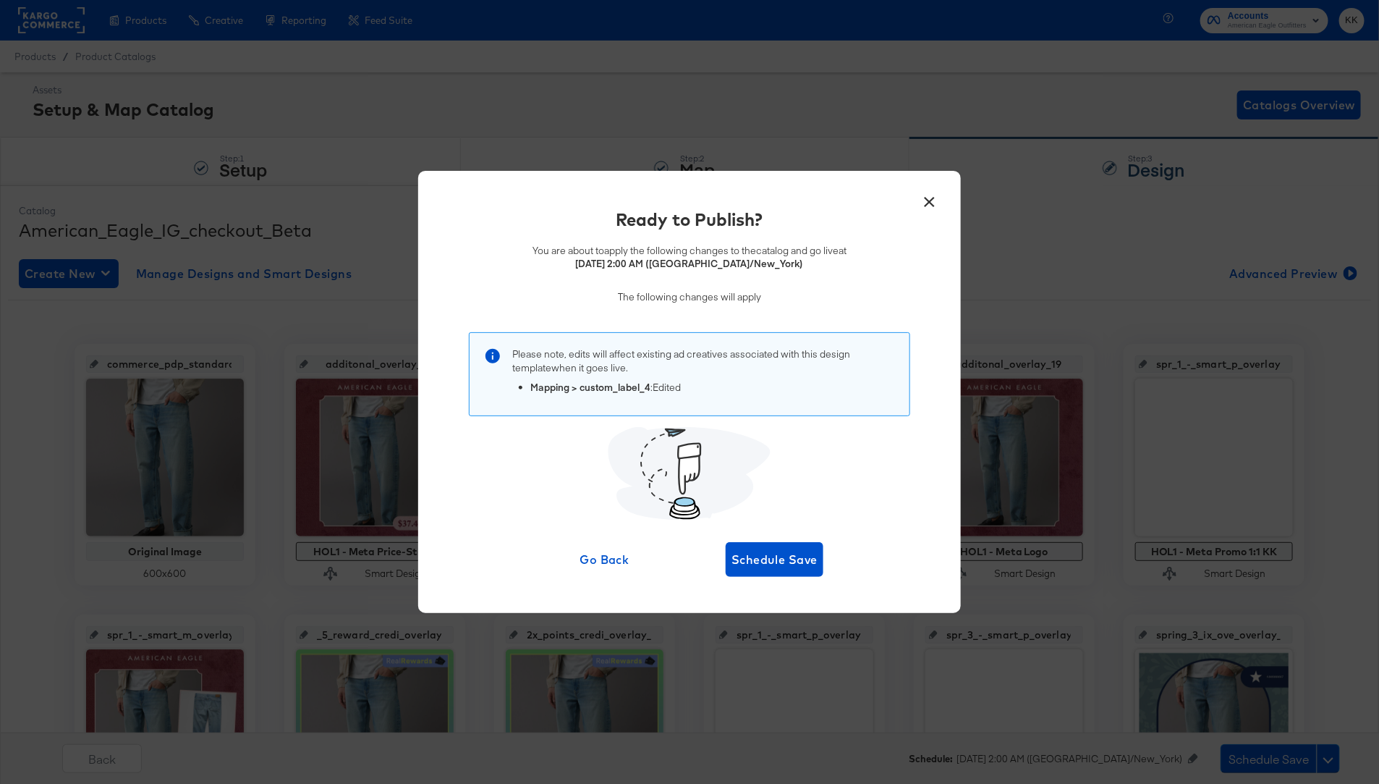
click at [807, 537] on div "Ready to Publish? You are about to apply the following changes to the catalog a…" at bounding box center [689, 392] width 499 height 370
click at [803, 545] on button "Schedule Save" at bounding box center [775, 559] width 98 height 35
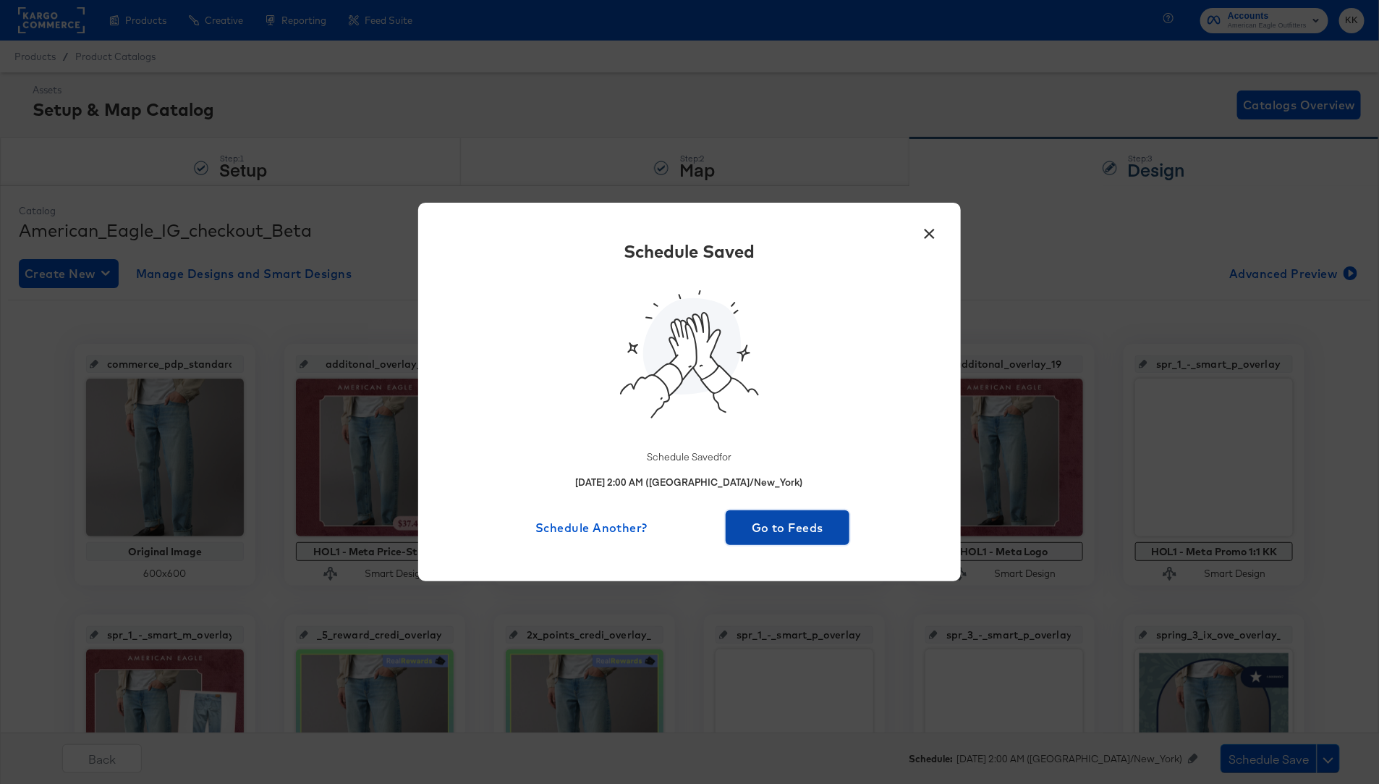
click at [779, 530] on span "Go to Feeds" at bounding box center [788, 527] width 112 height 20
